Goal: Contribute content: Add original content to the website for others to see

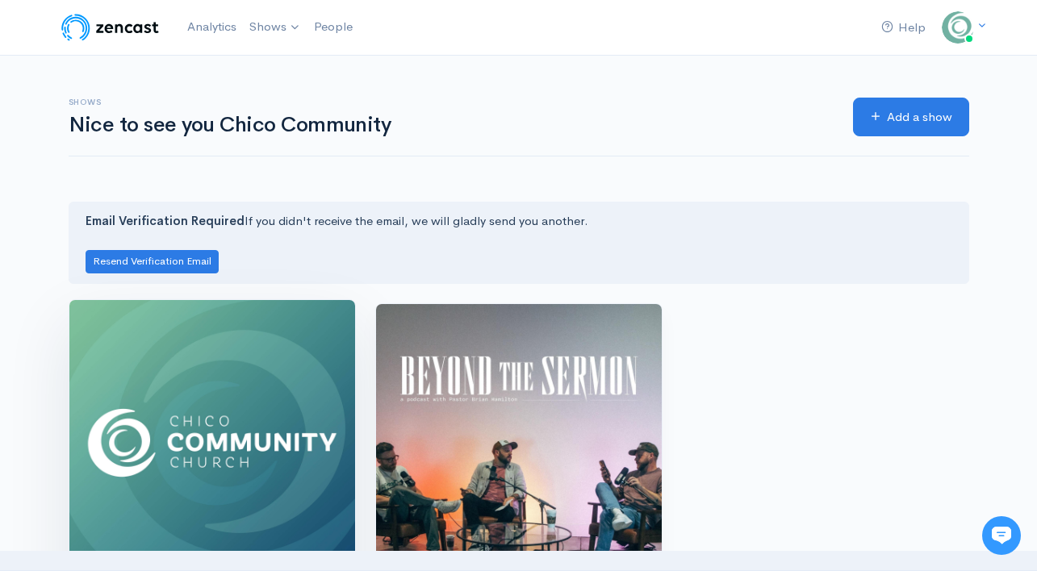
click at [137, 386] on img at bounding box center [212, 443] width 286 height 286
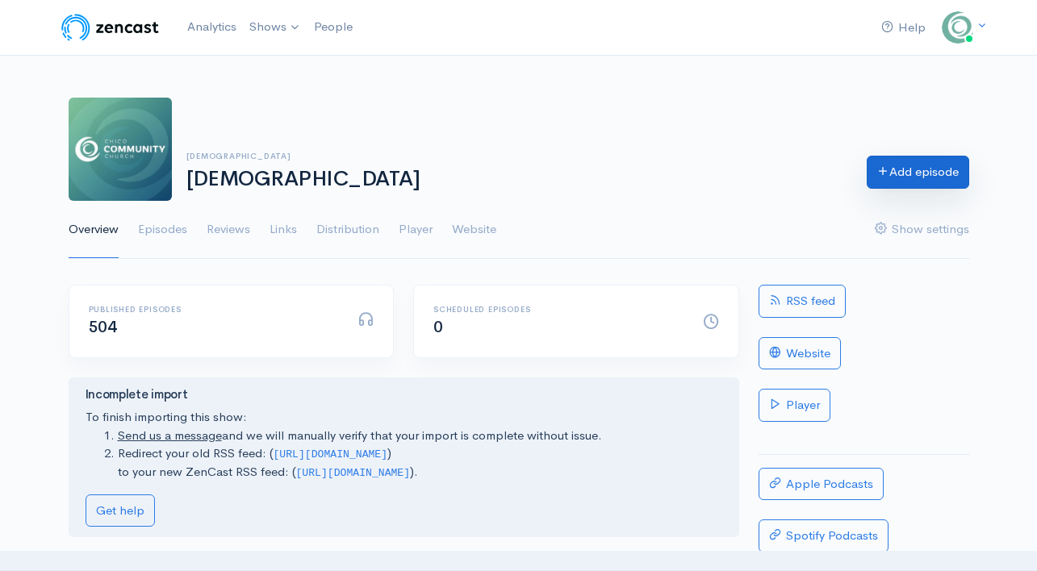
click at [907, 169] on link "Add episode" at bounding box center [917, 172] width 102 height 33
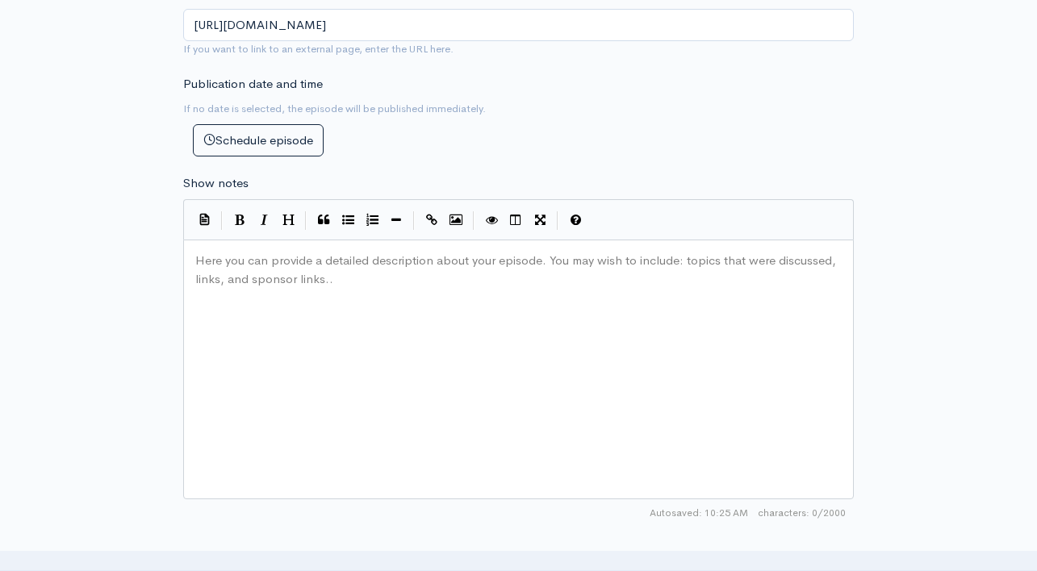
scroll to position [698, 0]
click at [265, 288] on div "Here you can provide a detailed description about your episode. You may wish to…" at bounding box center [538, 390] width 693 height 282
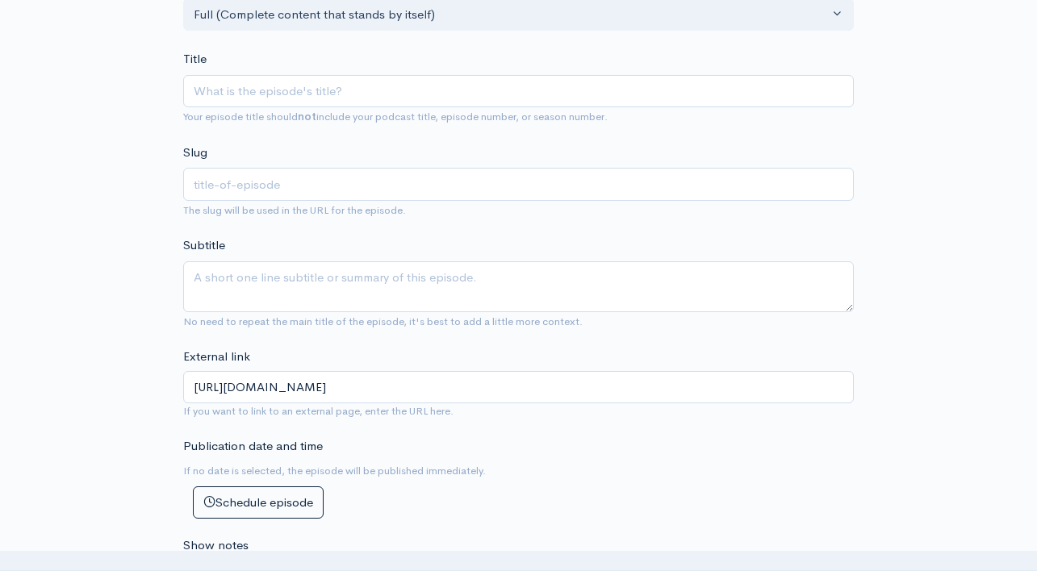
scroll to position [274, 0]
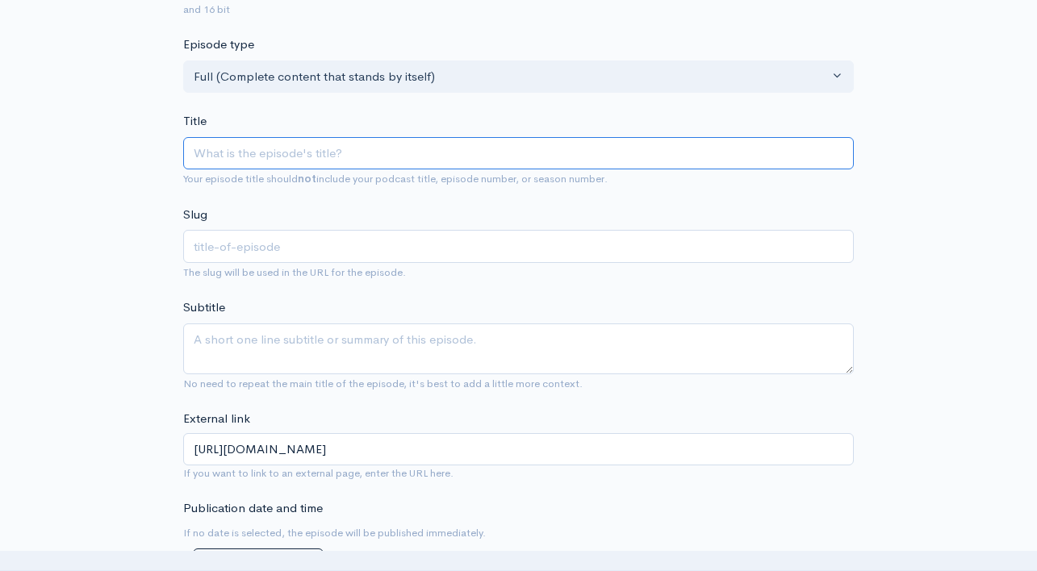
click at [298, 153] on input "Title" at bounding box center [518, 153] width 670 height 33
paste input "Advancing the [DEMOGRAPHIC_DATA] Together"
type input "Advancing the [DEMOGRAPHIC_DATA] Together"
type input "advancing-the-[DEMOGRAPHIC_DATA]-together"
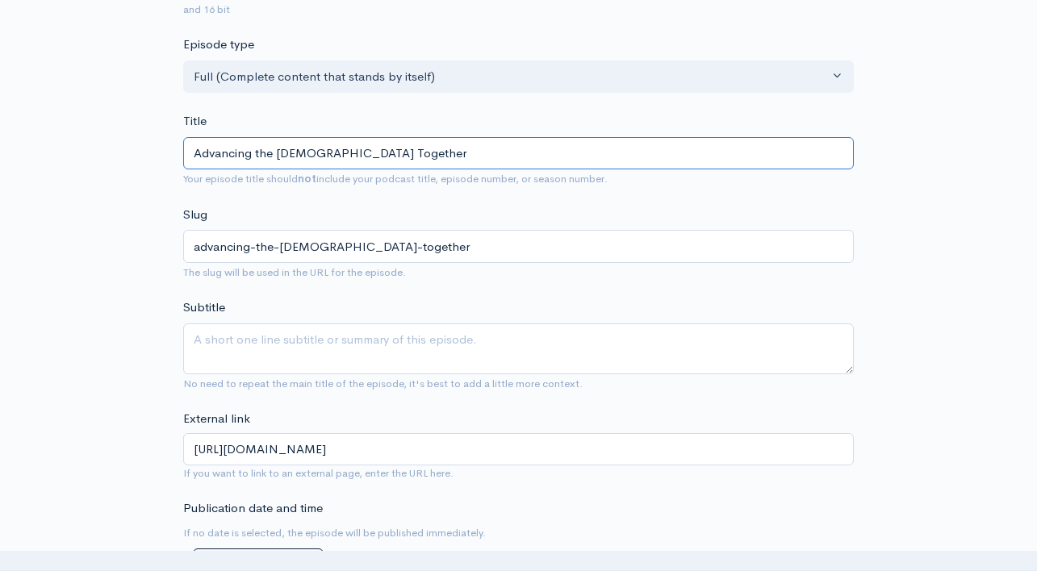
type input "Advancing the [DEMOGRAPHIC_DATA] Together"
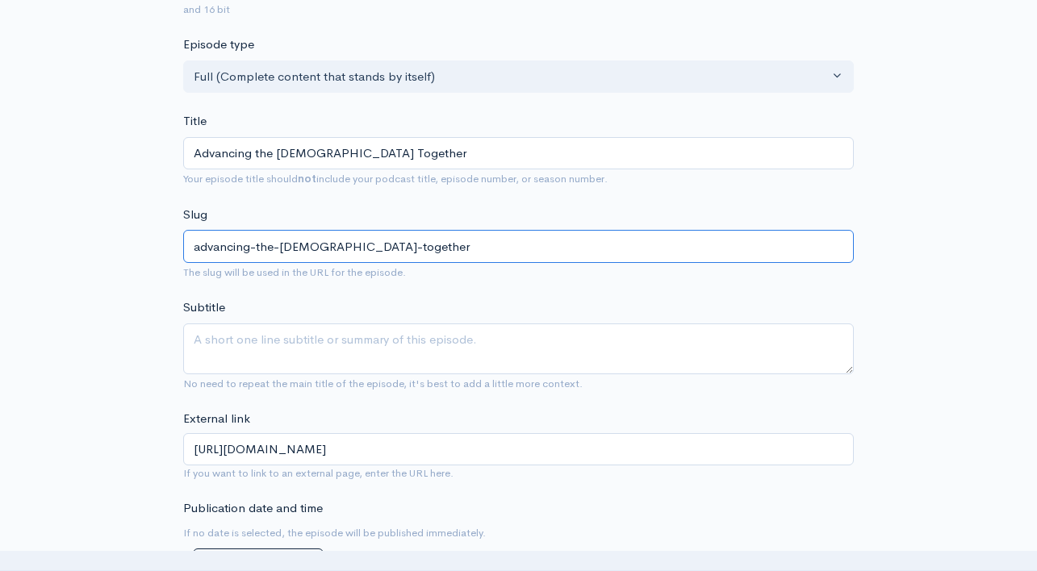
drag, startPoint x: 383, startPoint y: 250, endPoint x: 196, endPoint y: 251, distance: 187.1
click at [196, 251] on input "advancing-the-[DEMOGRAPHIC_DATA]-together" at bounding box center [518, 246] width 670 height 33
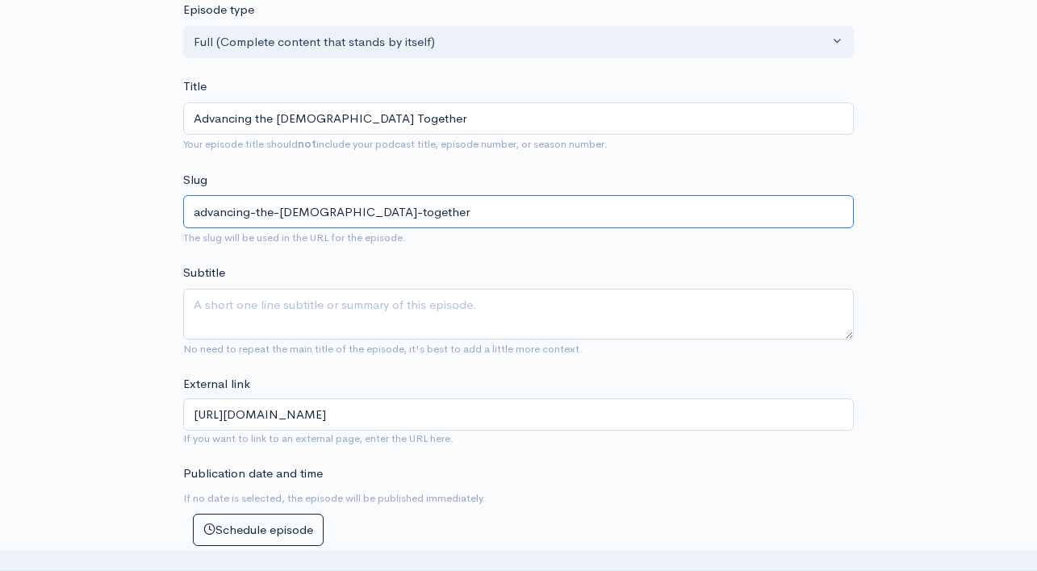
scroll to position [315, 0]
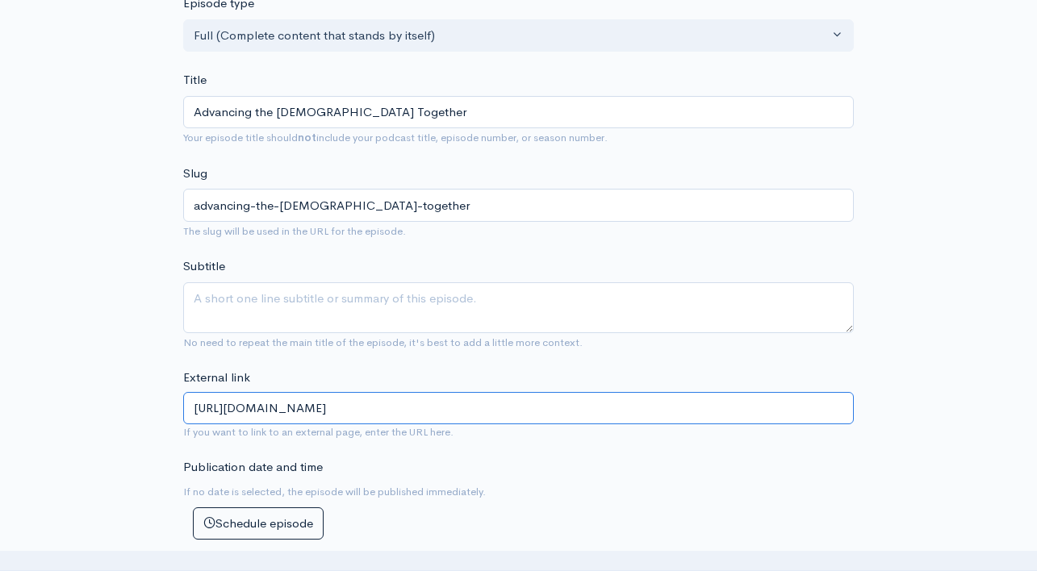
click at [453, 413] on input "[URL][DOMAIN_NAME]" at bounding box center [518, 408] width 670 height 33
paste input "advancing-the-[DEMOGRAPHIC_DATA]-together"
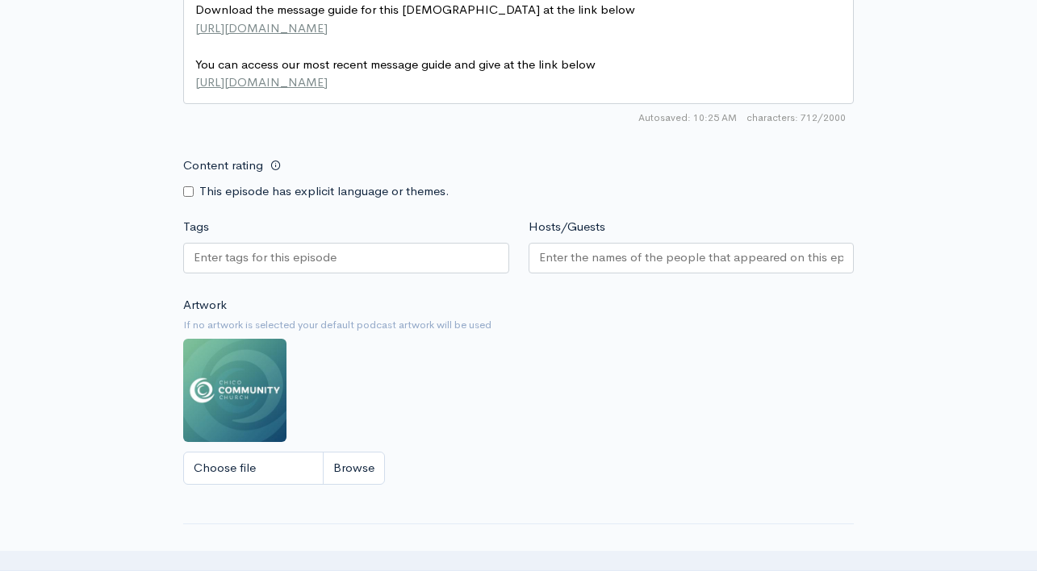
scroll to position [1205, 0]
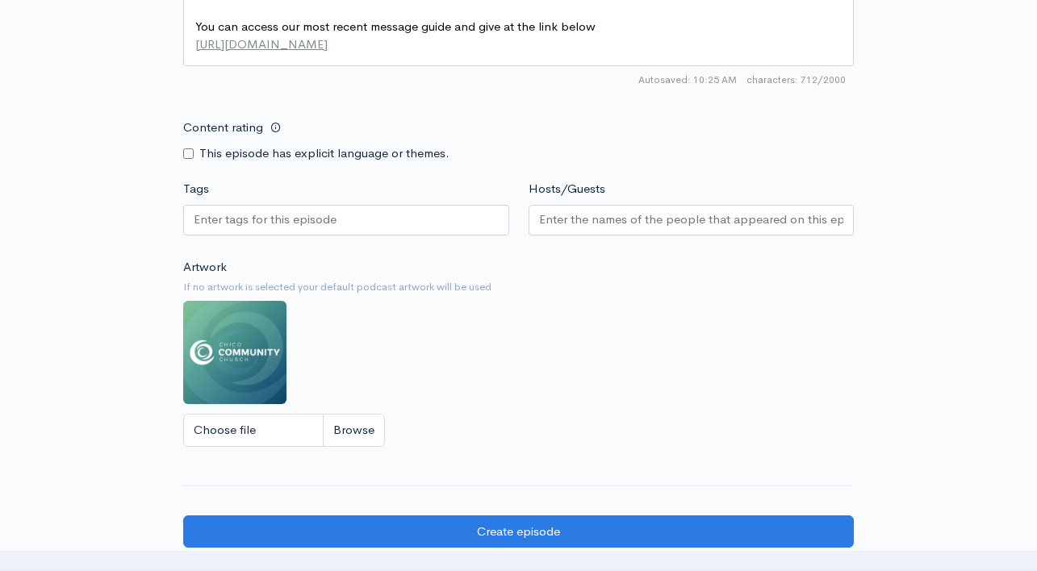
type input "[URL][DOMAIN_NAME]"
click at [604, 227] on input "Hosts/Guests" at bounding box center [691, 220] width 305 height 19
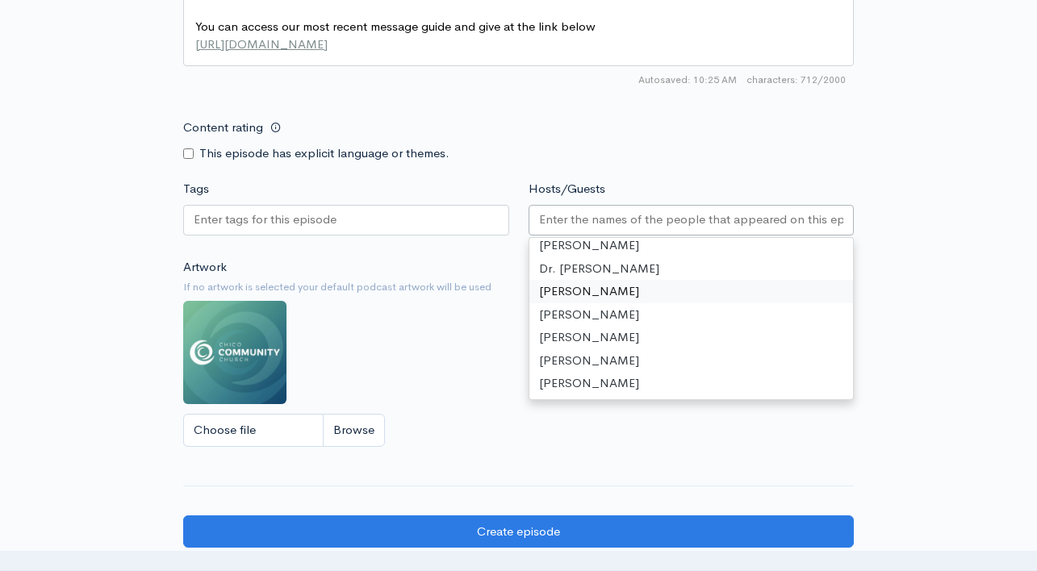
scroll to position [0, 0]
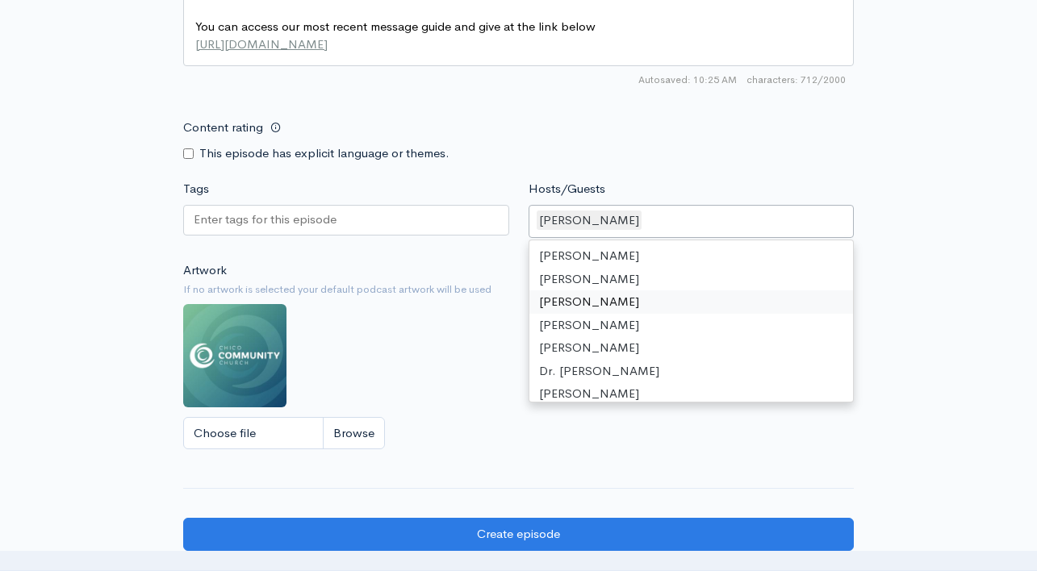
click at [410, 356] on div "Artwork If no artwork is selected your default podcast artwork will be used Cho…" at bounding box center [518, 360] width 670 height 198
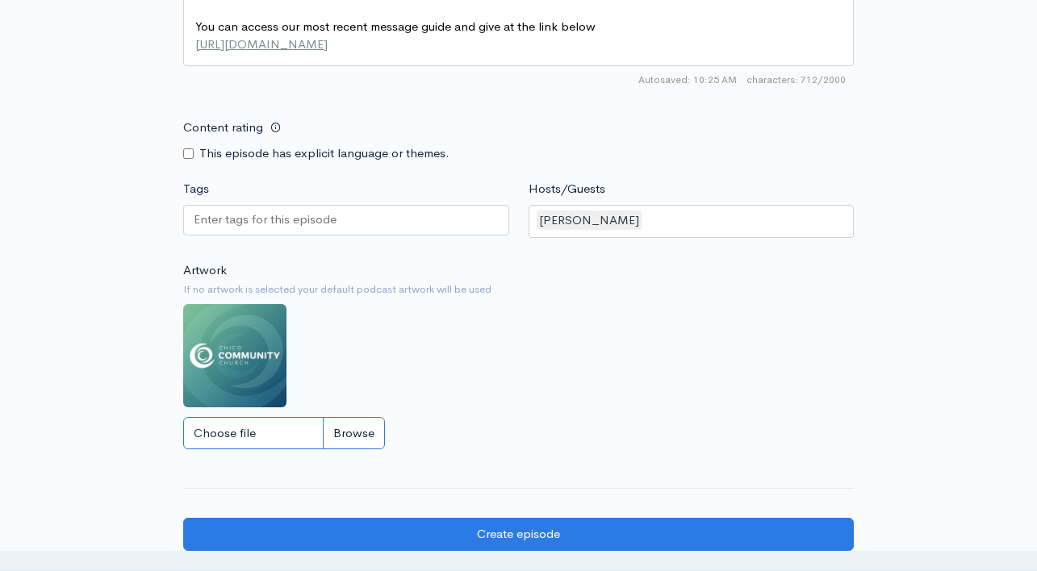
click at [349, 437] on input "Choose file" at bounding box center [284, 433] width 202 height 33
click at [347, 438] on input "Choose file" at bounding box center [284, 433] width 202 height 33
type input "C:\fakepath\Untitled design (58).png"
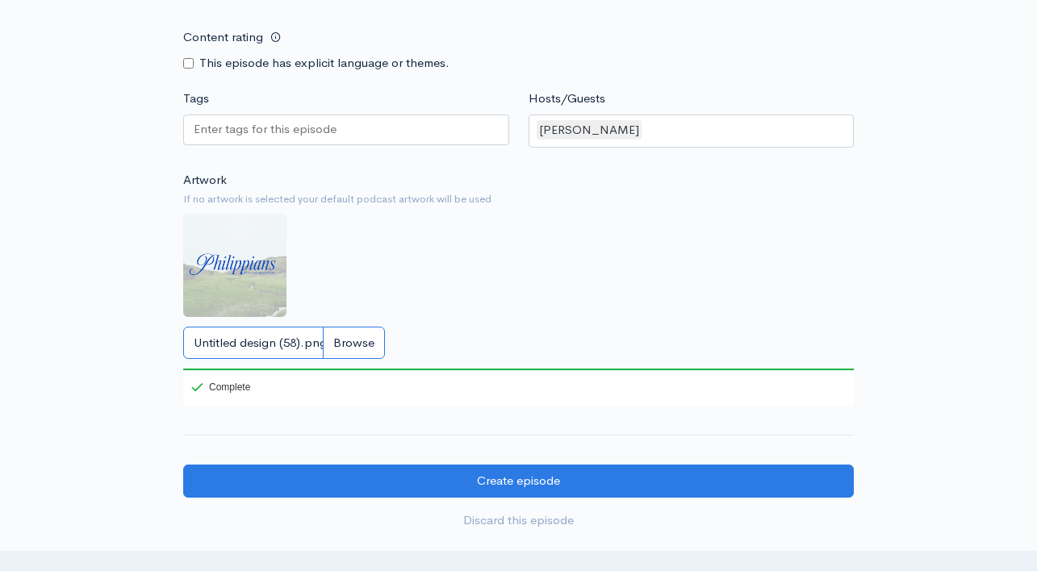
scroll to position [1490, 0]
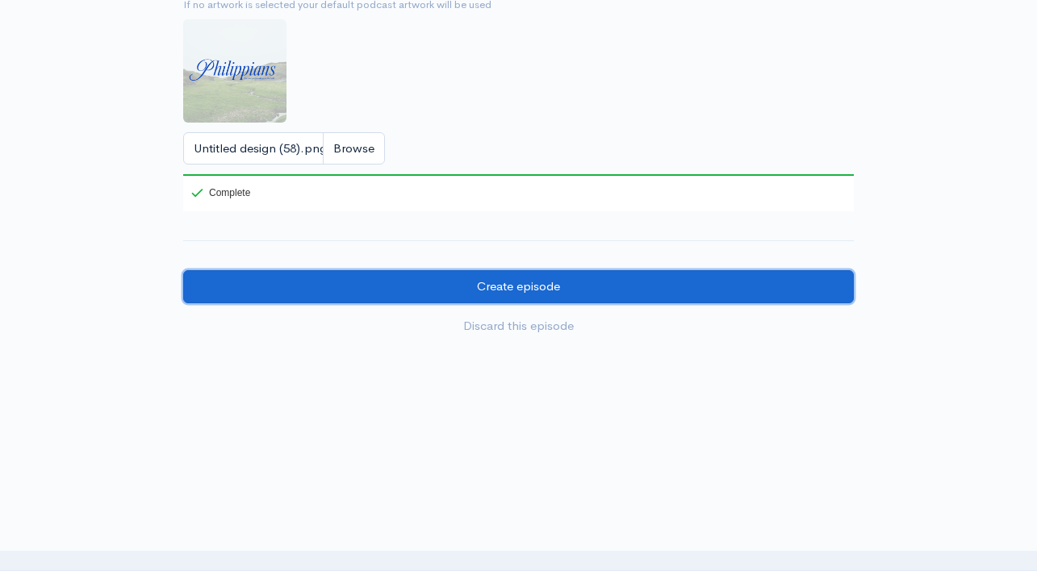
click at [684, 286] on input "Create episode" at bounding box center [518, 286] width 670 height 33
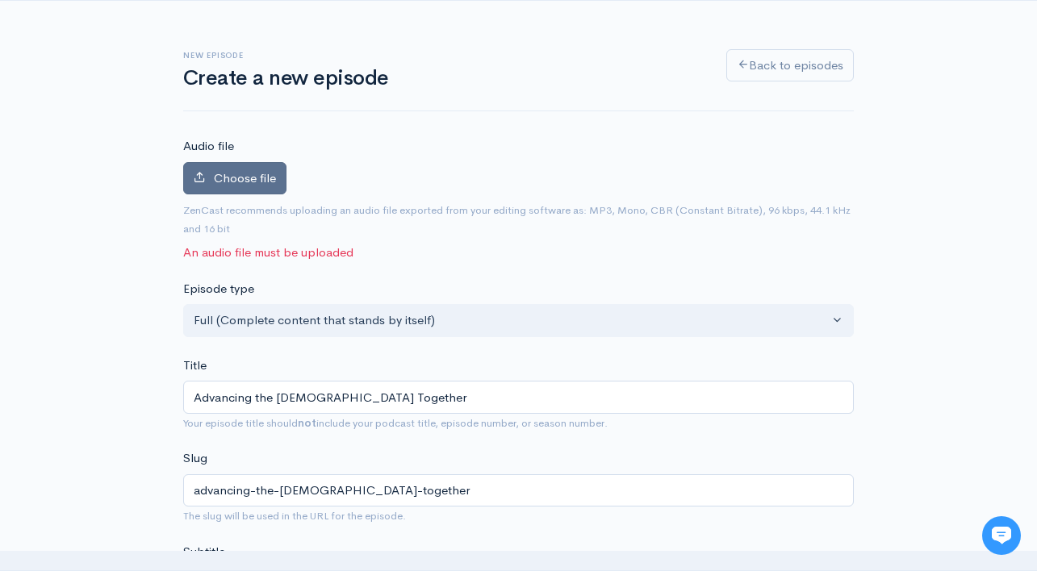
click at [236, 186] on label "Choose file" at bounding box center [234, 178] width 103 height 33
click at [0, 0] on input "Choose file" at bounding box center [0, 0] width 0 height 0
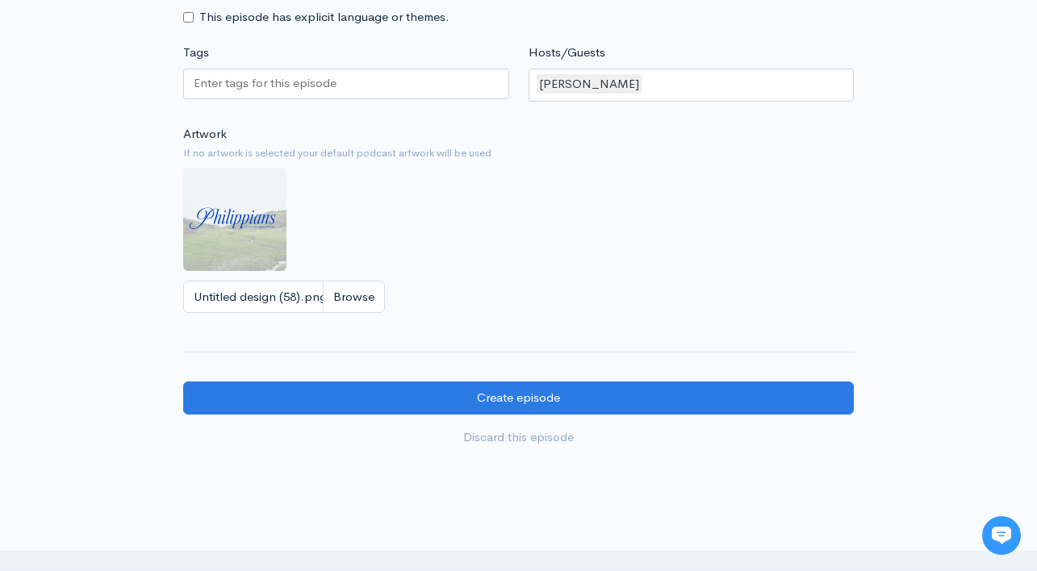
scroll to position [1568, 0]
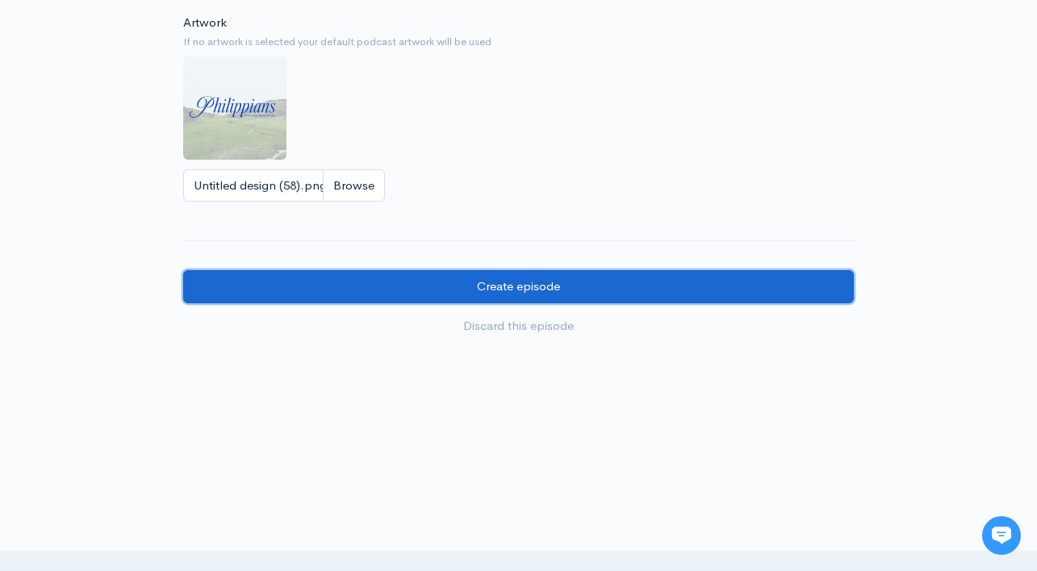
click at [555, 283] on input "Create episode" at bounding box center [518, 286] width 670 height 33
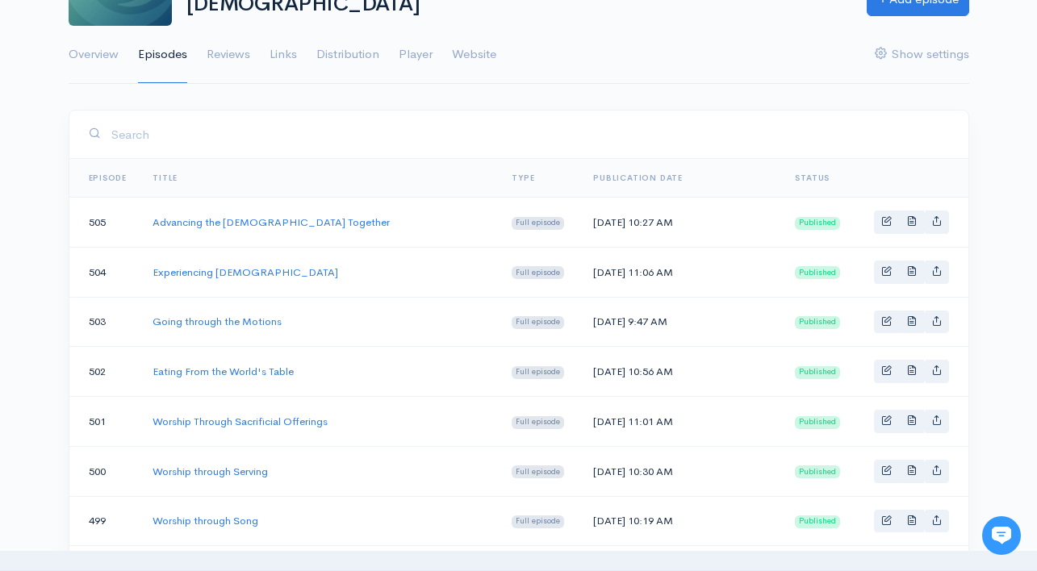
scroll to position [181, 0]
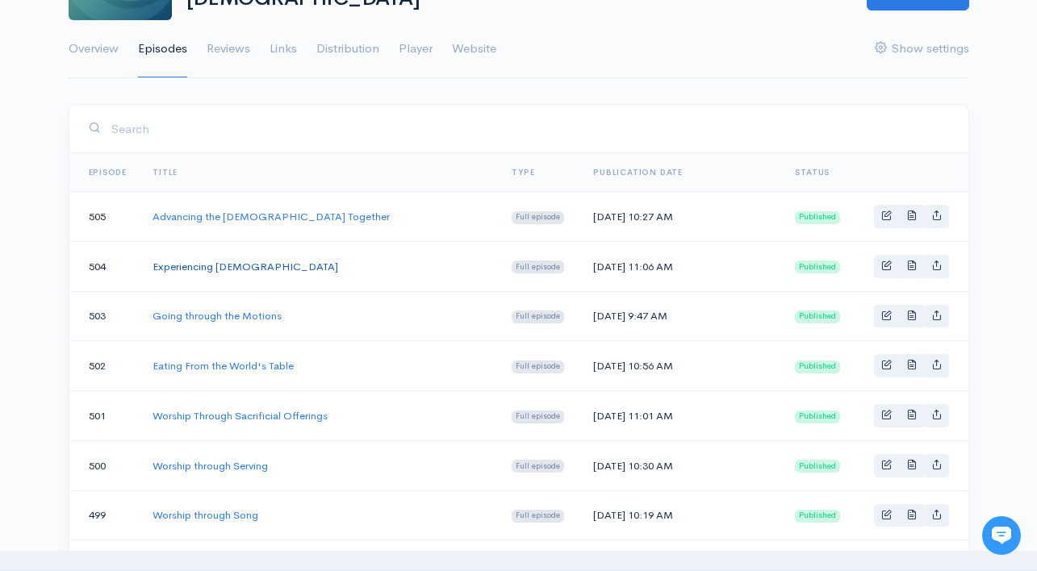
click at [217, 260] on link "Experiencing Christ" at bounding box center [245, 267] width 186 height 14
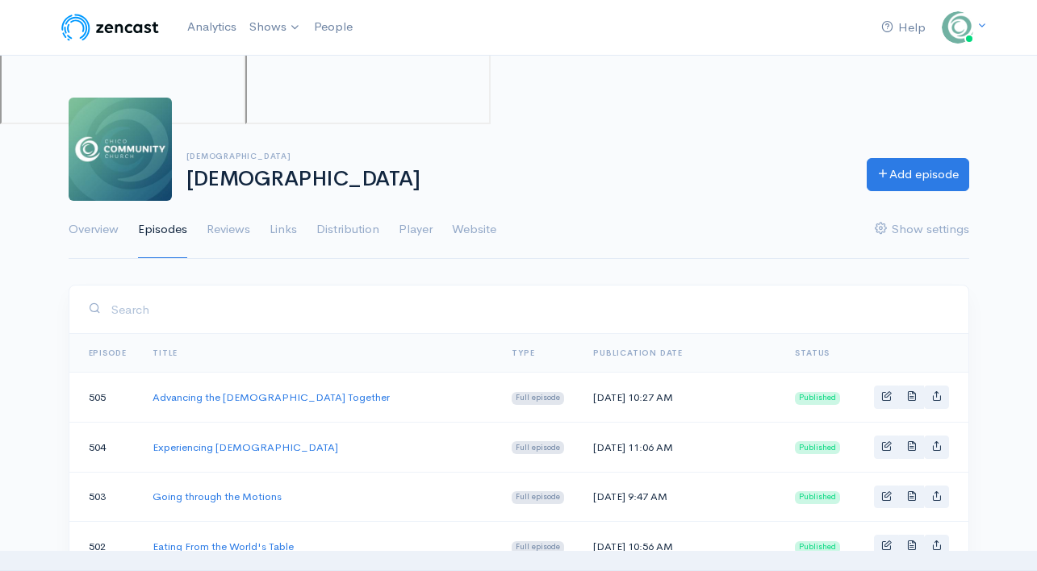
scroll to position [181, 0]
